Goal: Information Seeking & Learning: Learn about a topic

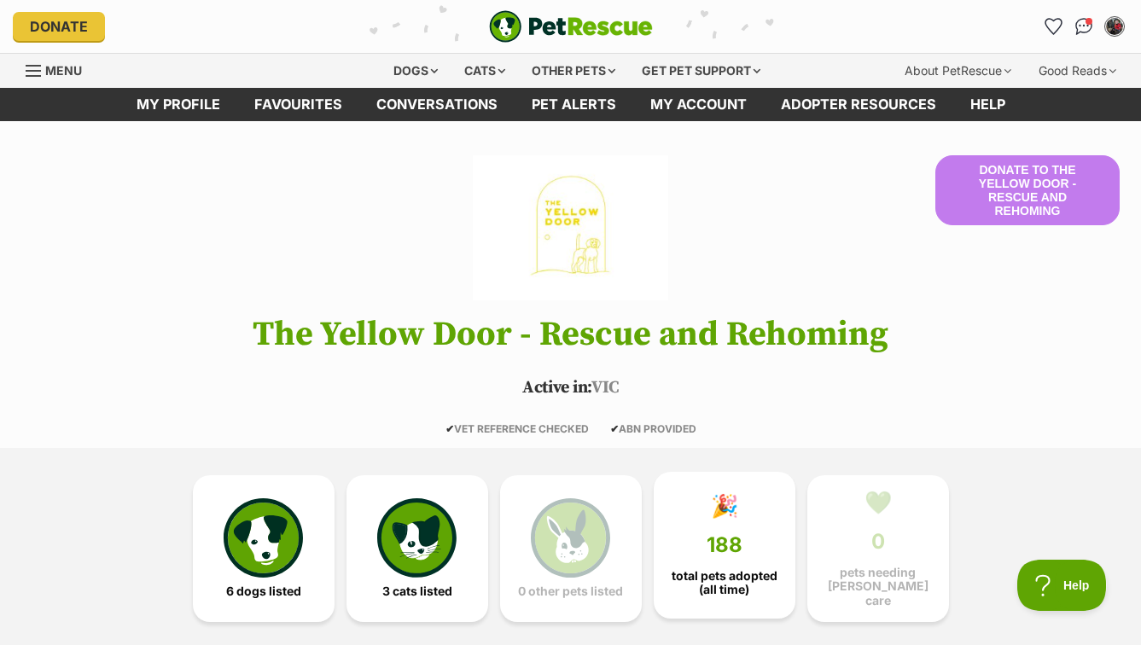
click at [696, 552] on link "🎉 188 total pets adopted (all time)" at bounding box center [724, 545] width 142 height 147
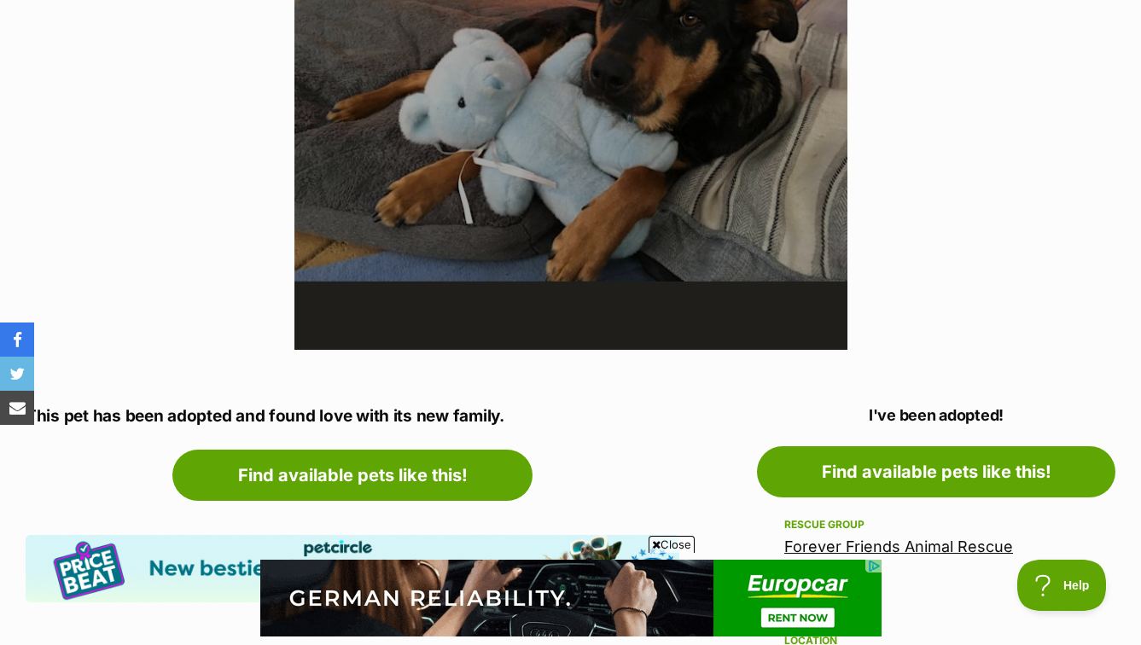
scroll to position [578, 0]
